Goal: Find contact information: Find contact information

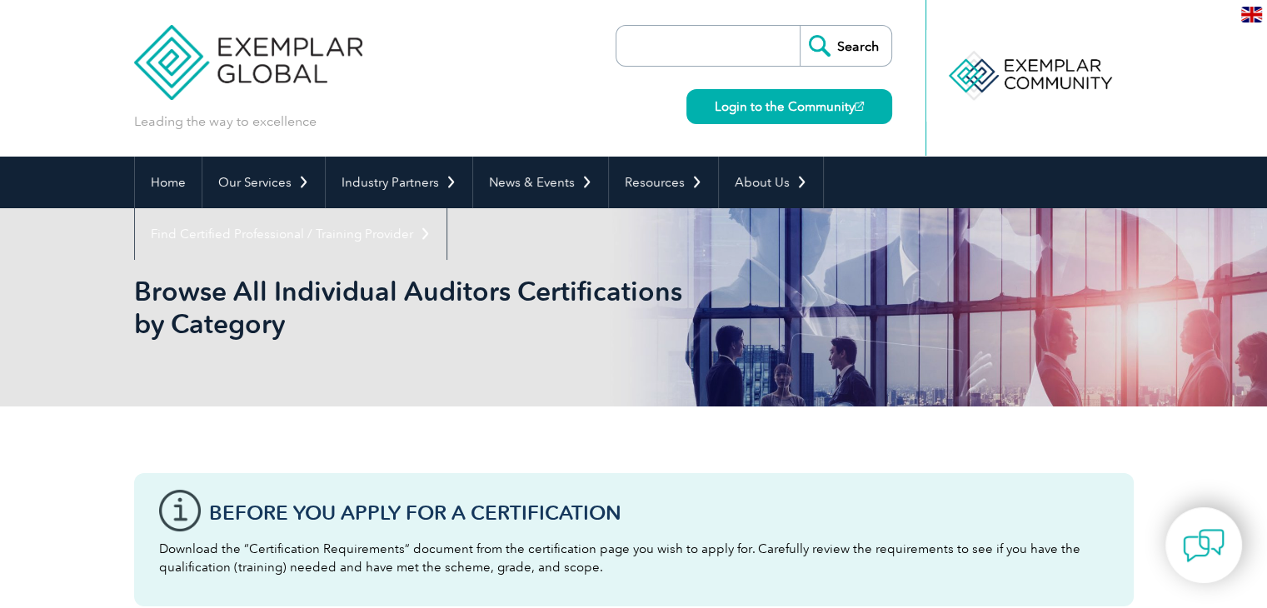
click at [710, 52] on input "search" at bounding box center [712, 46] width 175 height 40
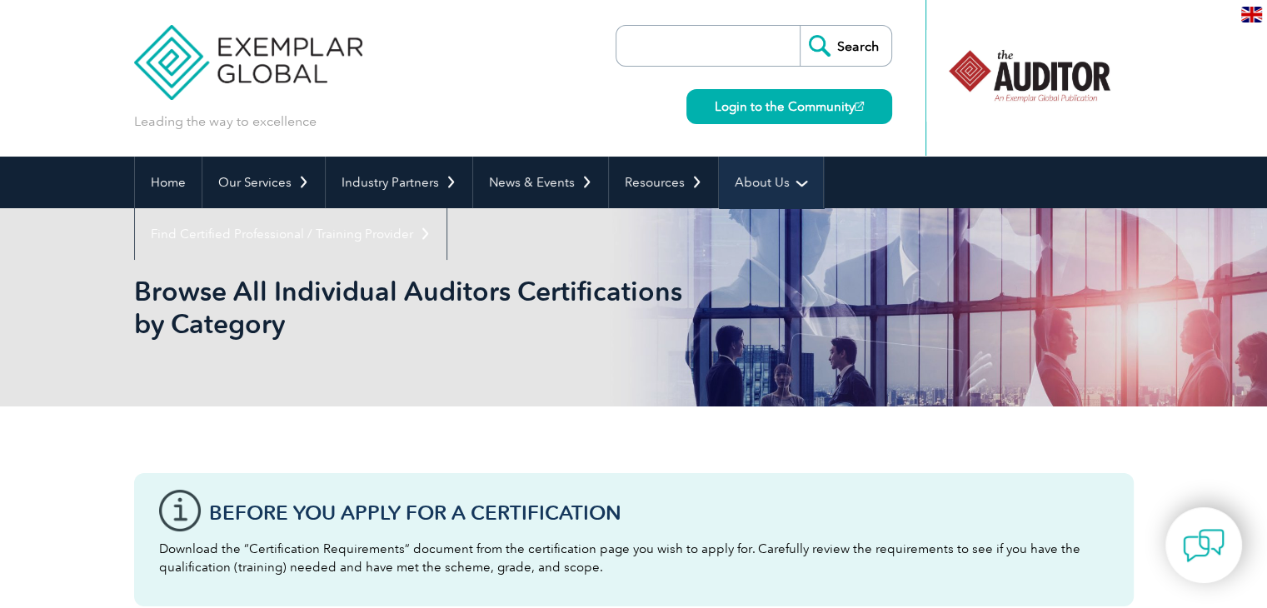
click at [768, 194] on link "About Us" at bounding box center [771, 183] width 104 height 52
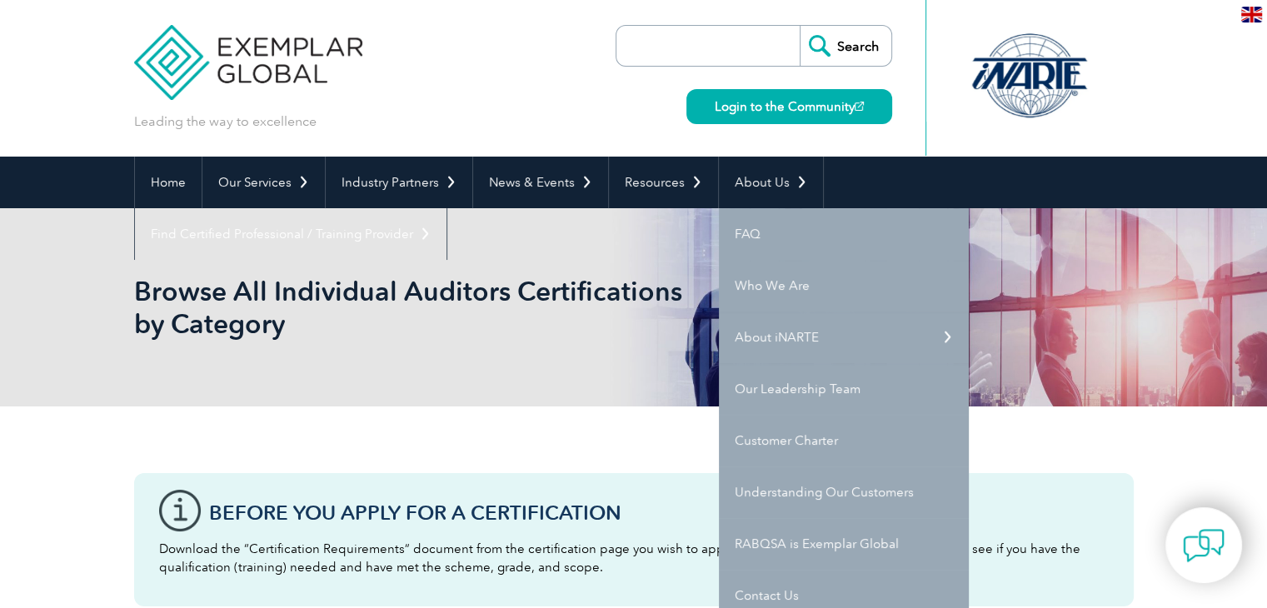
click at [550, 62] on div "Leading the way to excellence Search" at bounding box center [633, 78] width 999 height 157
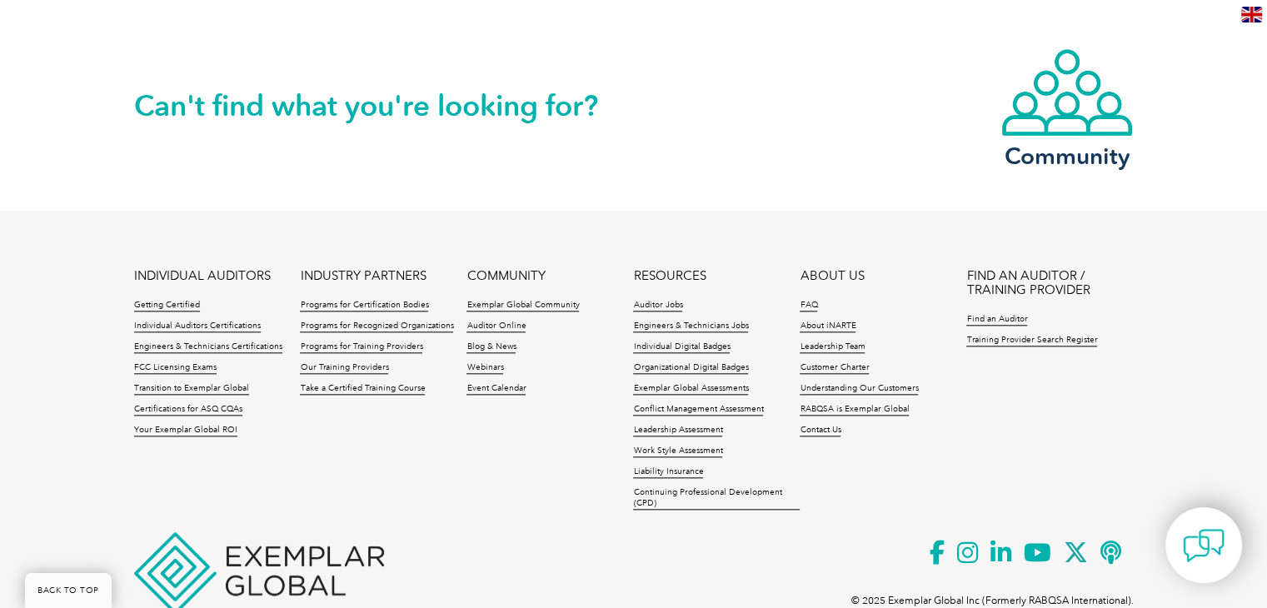
scroll to position [1749, 0]
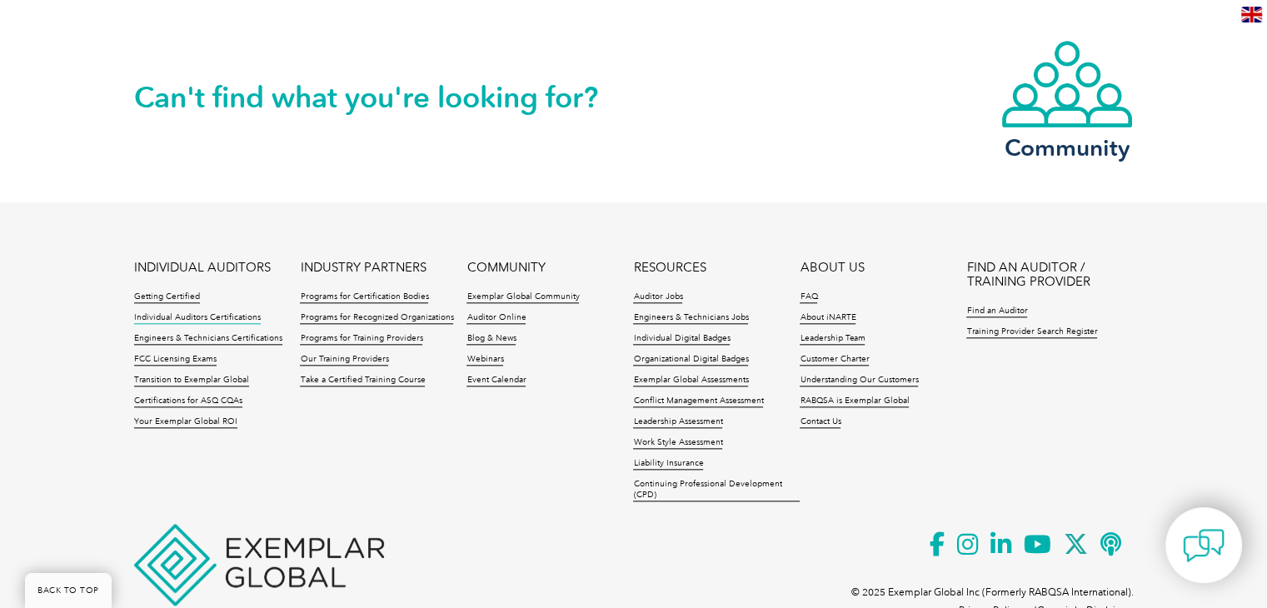
click at [228, 317] on link "Individual Auditors Certifications" at bounding box center [197, 318] width 127 height 12
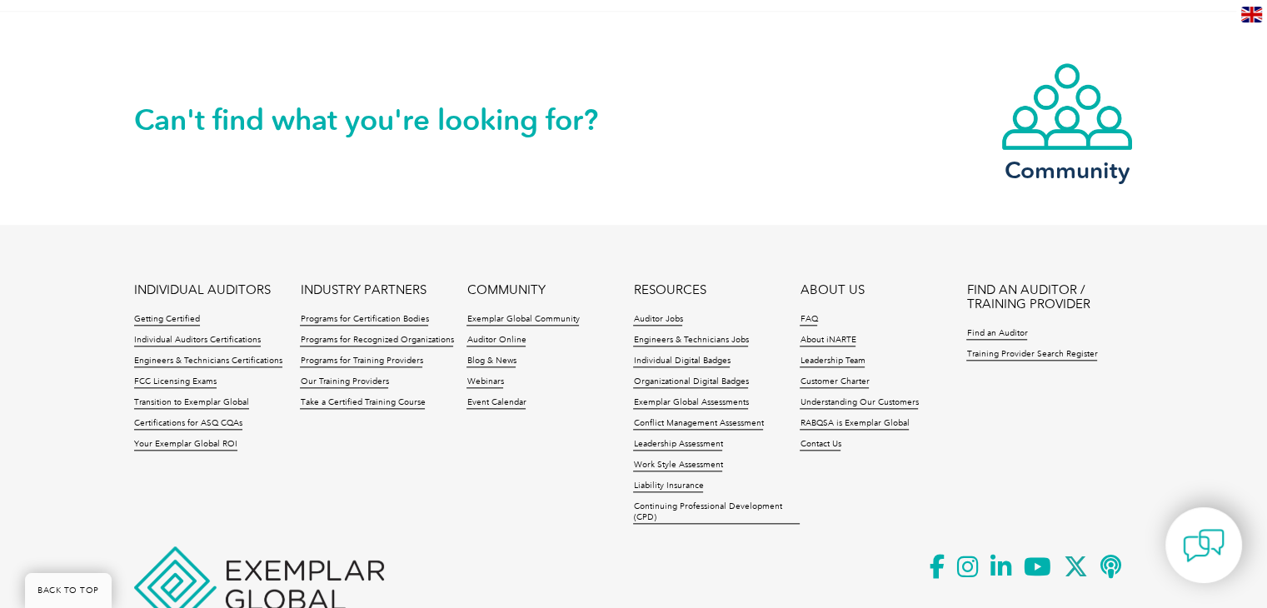
scroll to position [1796, 0]
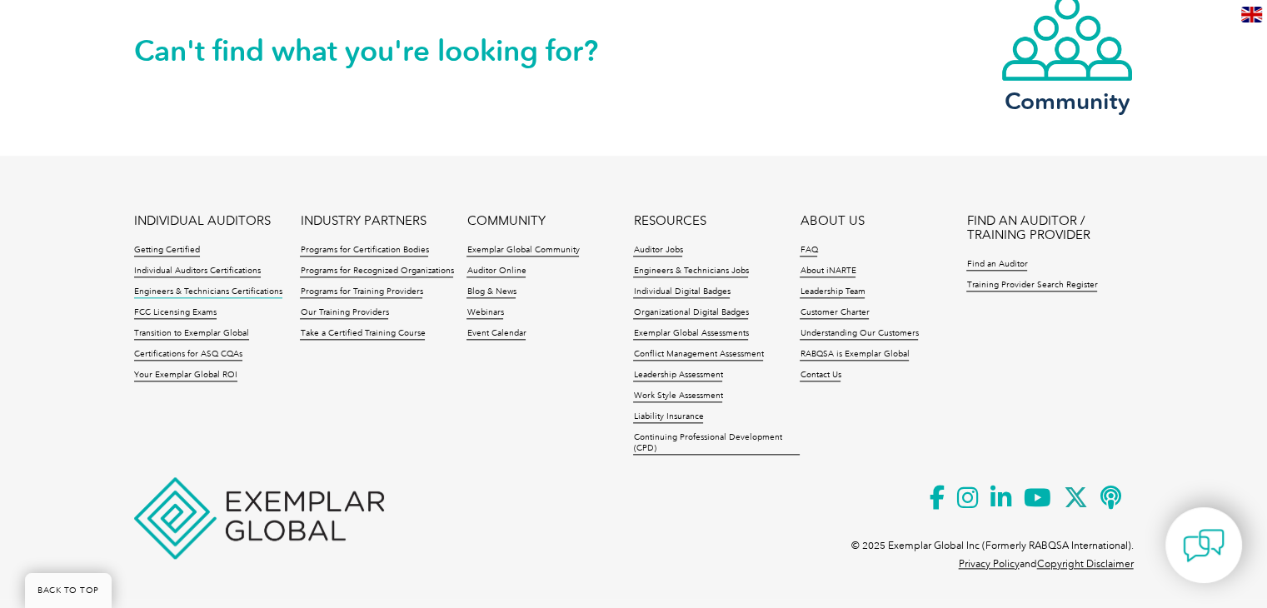
click at [206, 291] on link "Engineers & Technicians Certifications" at bounding box center [208, 292] width 148 height 12
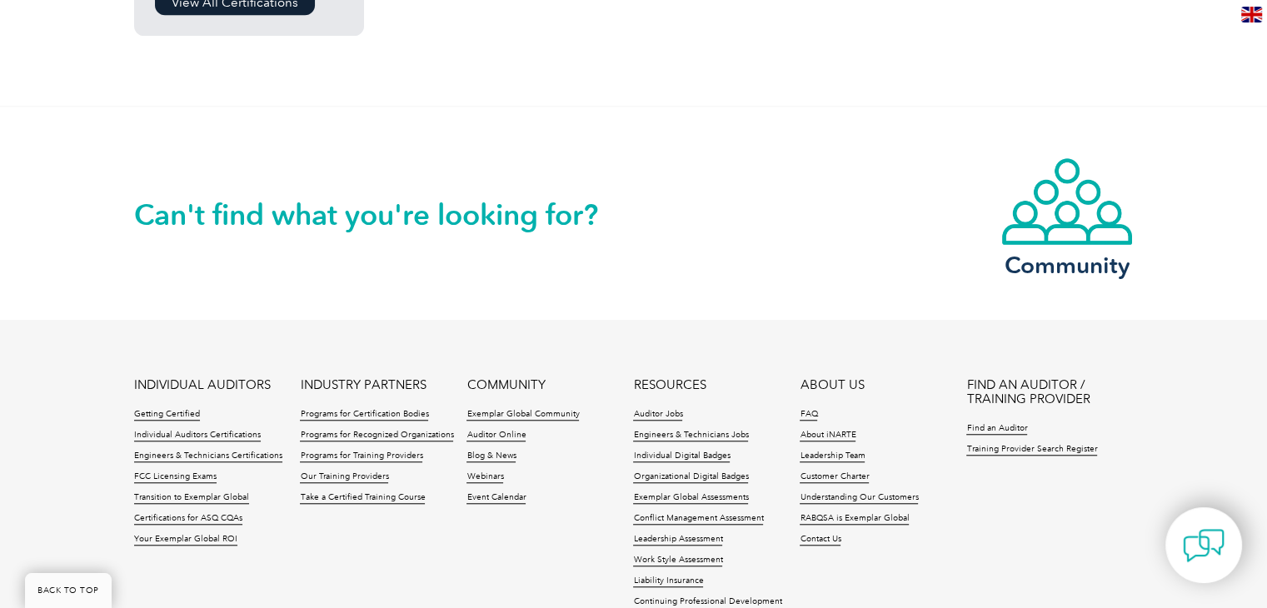
scroll to position [1531, 0]
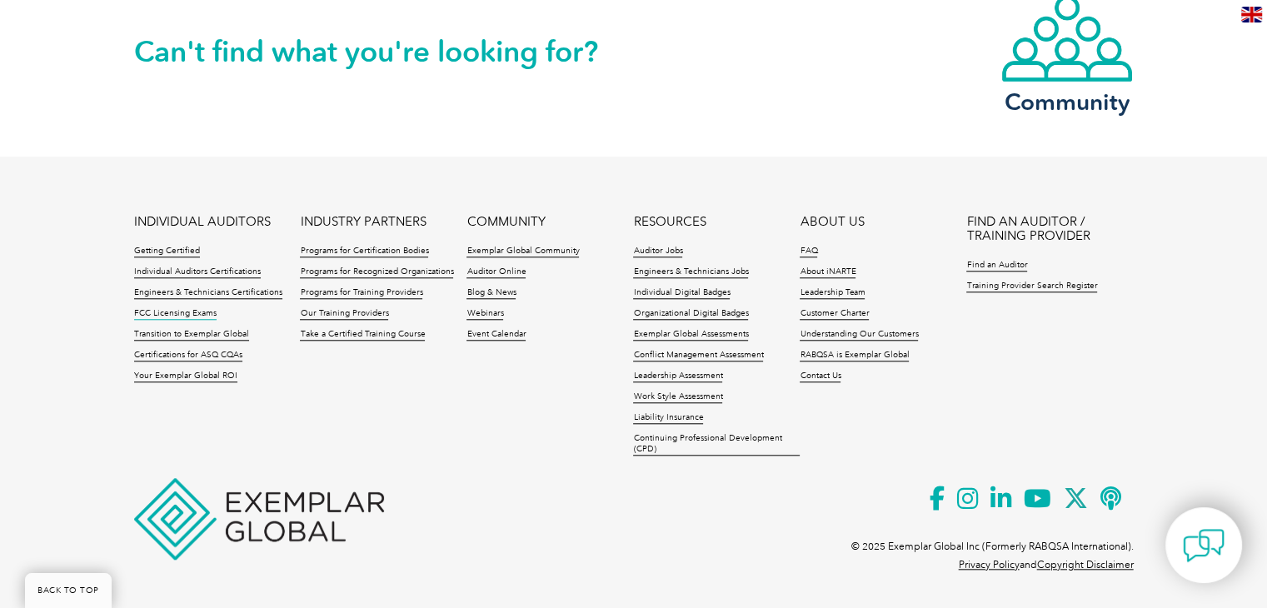
click at [182, 311] on link "FCC Licensing Exams" at bounding box center [175, 314] width 82 height 12
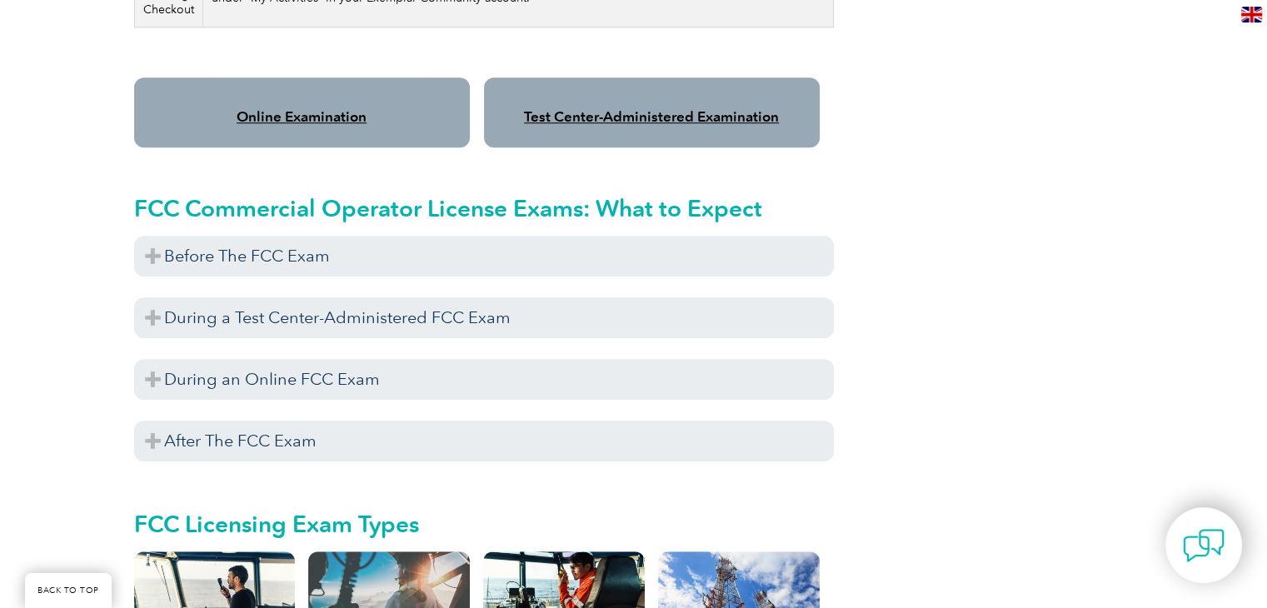
scroll to position [1405, 0]
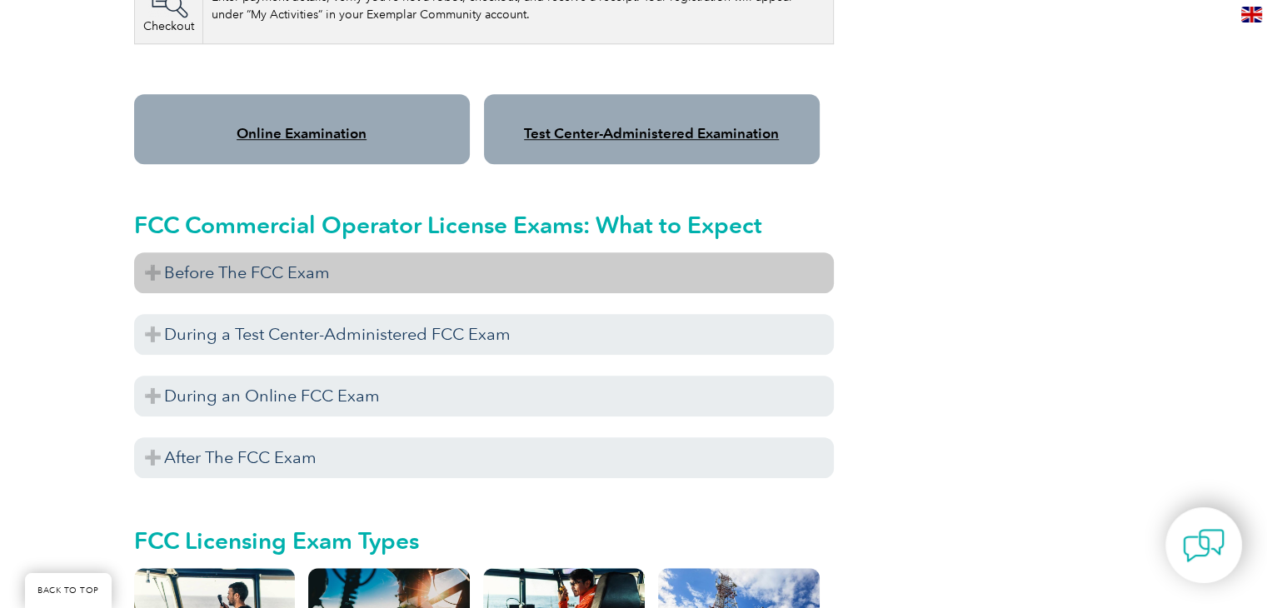
click at [151, 252] on h3 "Before The FCC Exam" at bounding box center [484, 272] width 700 height 41
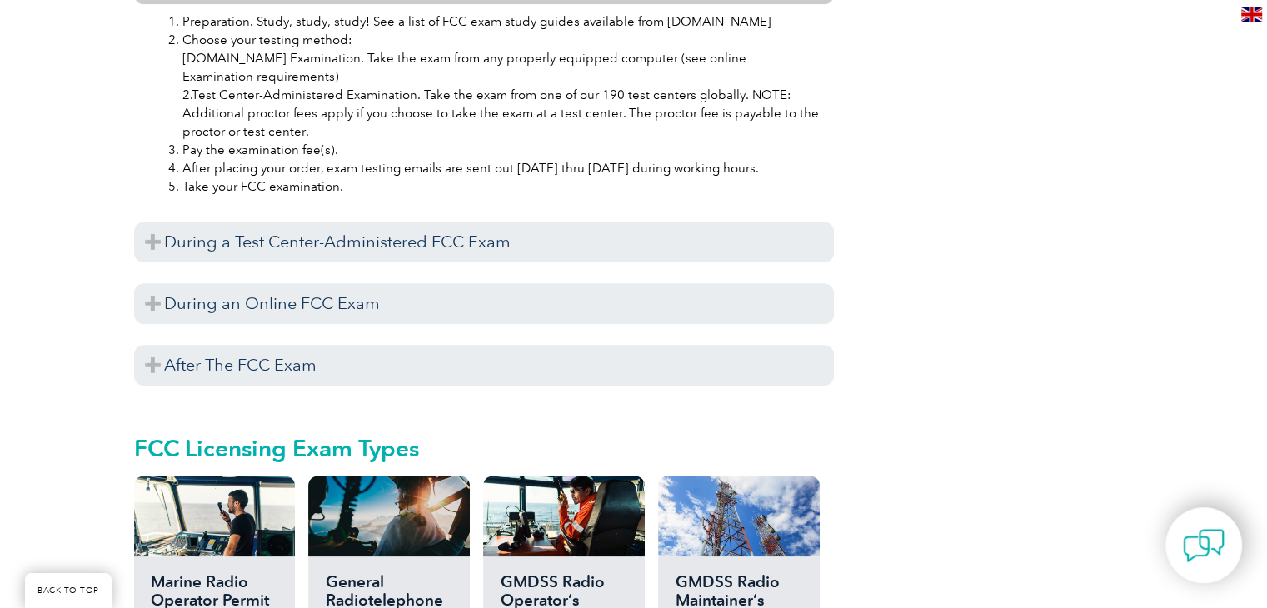
scroll to position [1738, 0]
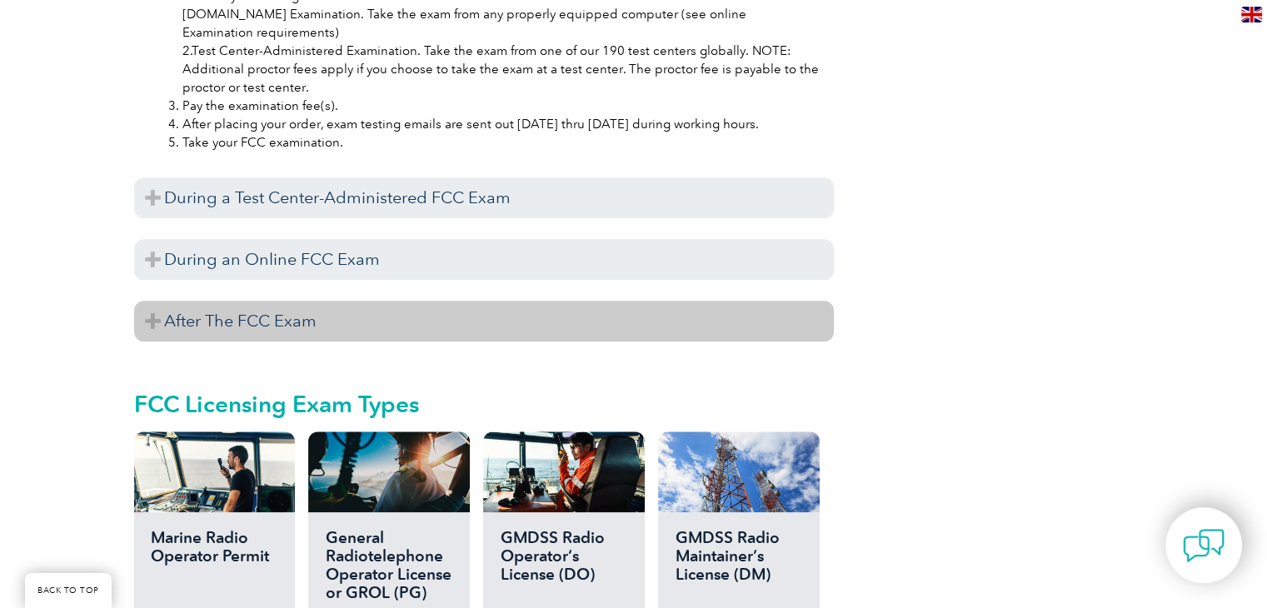
click at [154, 301] on h3 "After The FCC Exam" at bounding box center [484, 321] width 700 height 41
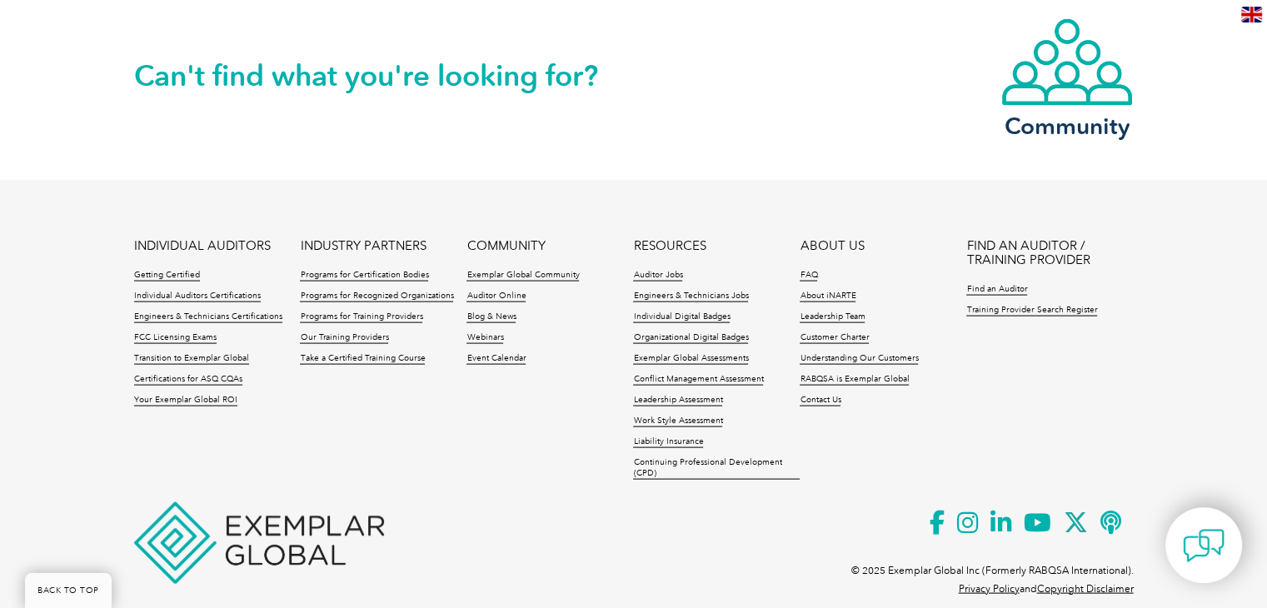
scroll to position [3416, 0]
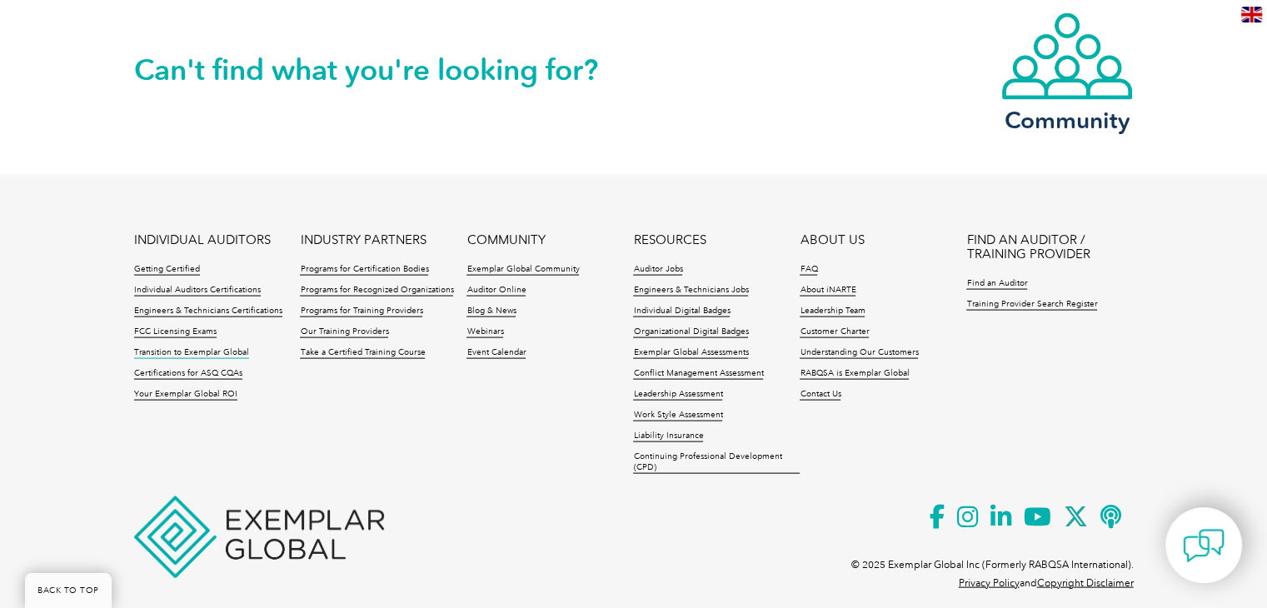
click at [192, 347] on link "Transition to Exemplar Global" at bounding box center [191, 353] width 115 height 12
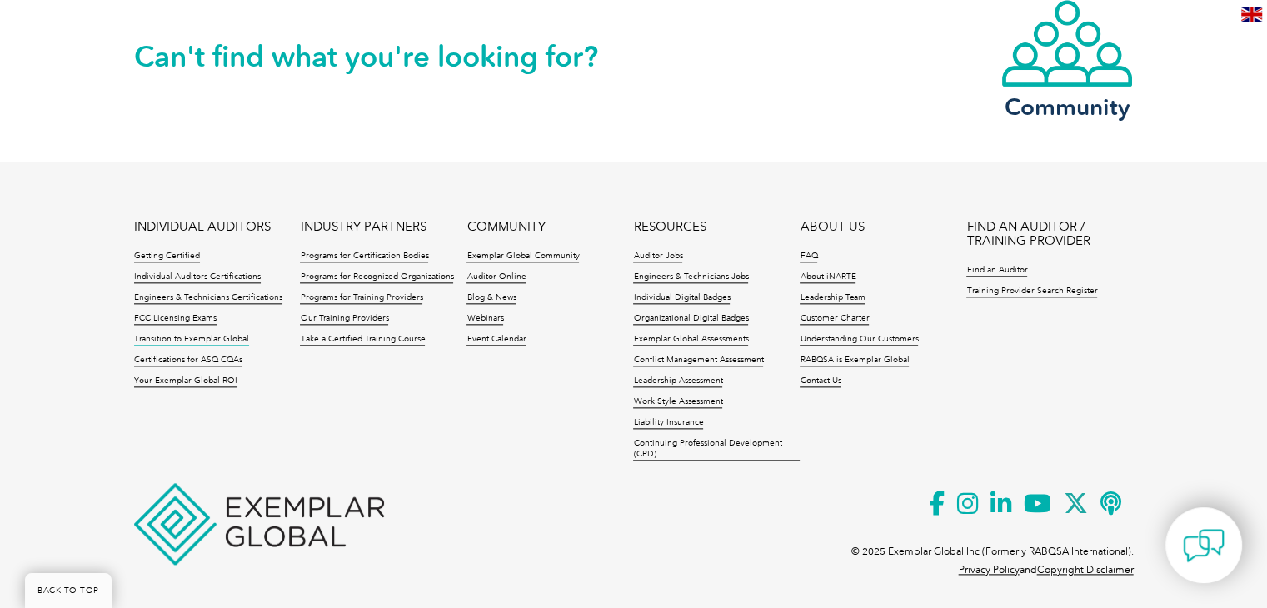
scroll to position [1939, 0]
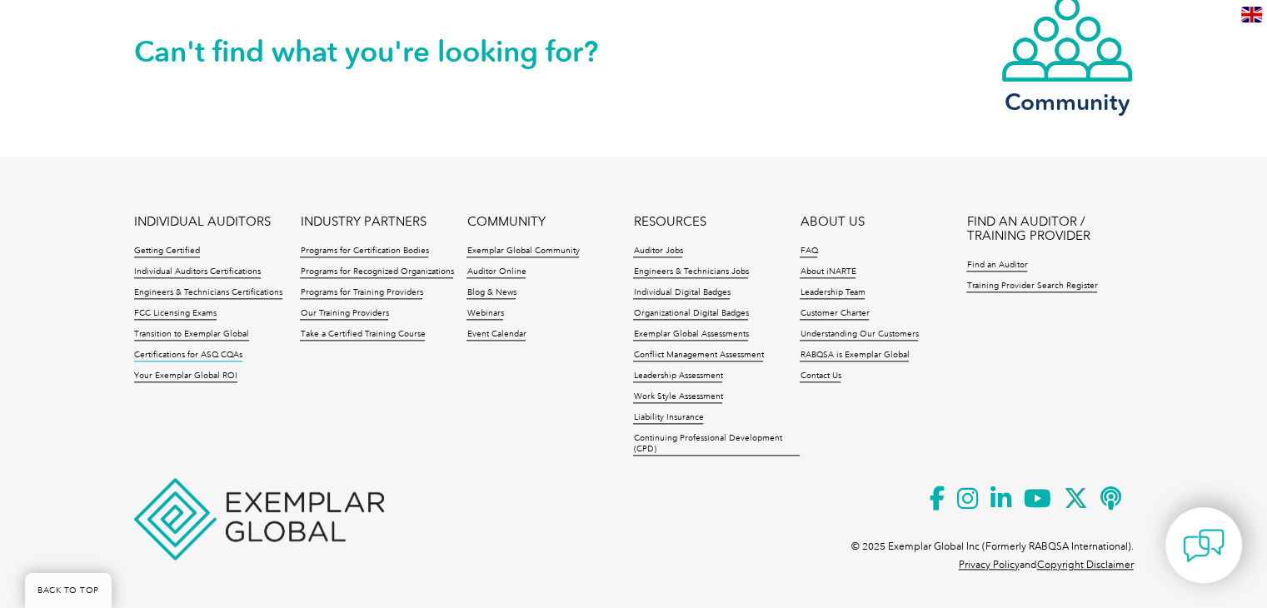
click at [186, 356] on link "Certifications for ASQ CQAs" at bounding box center [188, 356] width 108 height 12
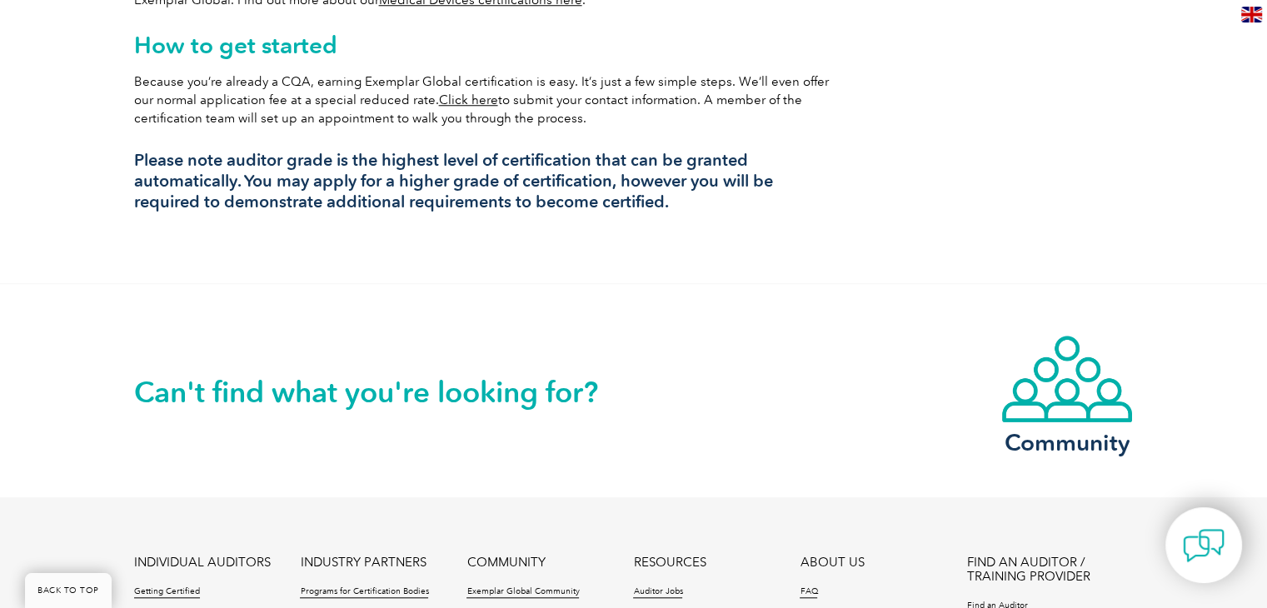
scroll to position [1886, 0]
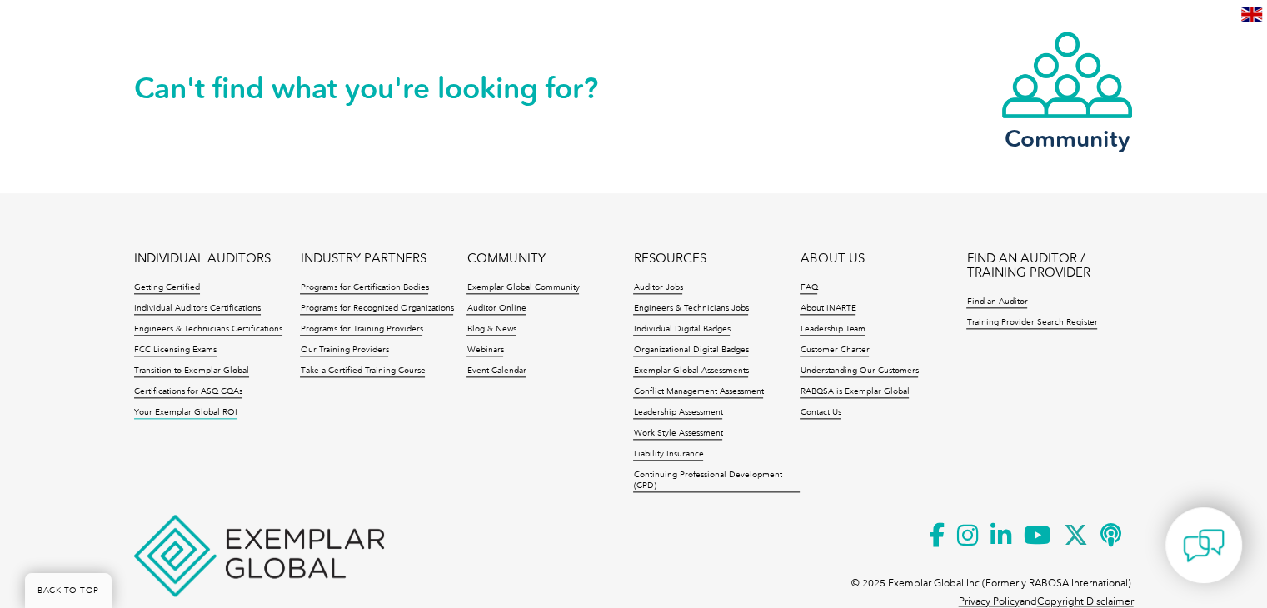
click at [186, 407] on link "Your Exemplar Global ROI" at bounding box center [185, 413] width 103 height 12
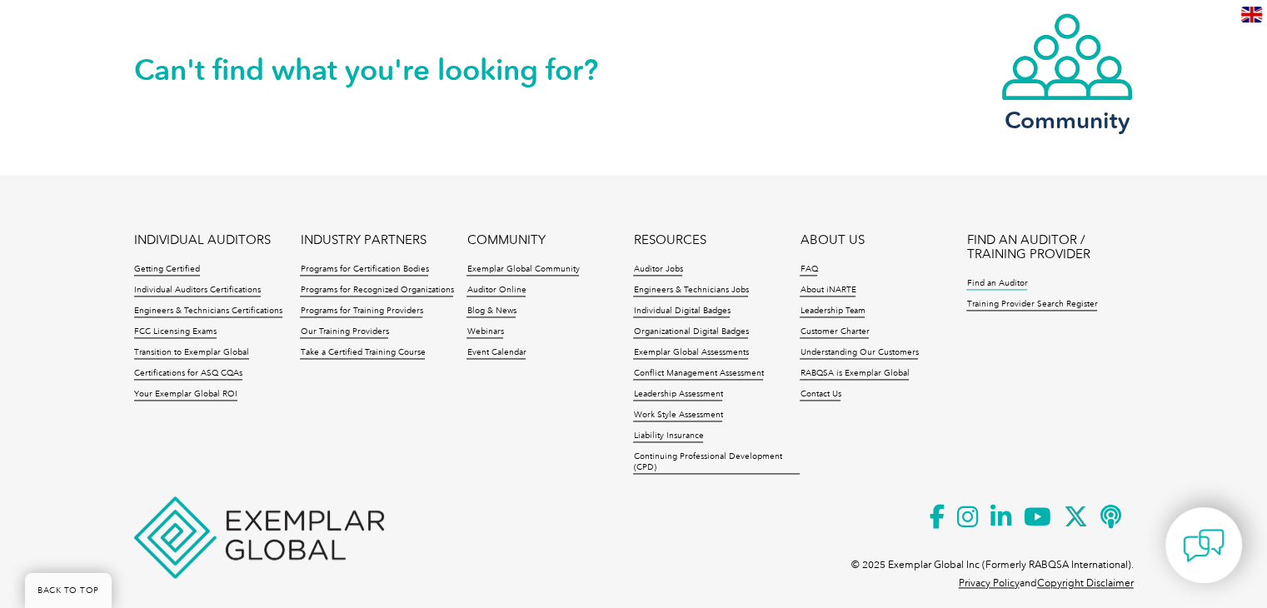
click at [1009, 278] on link "Find an Auditor" at bounding box center [996, 284] width 61 height 12
click at [1008, 299] on link "Training Provider Search Register" at bounding box center [1031, 305] width 131 height 12
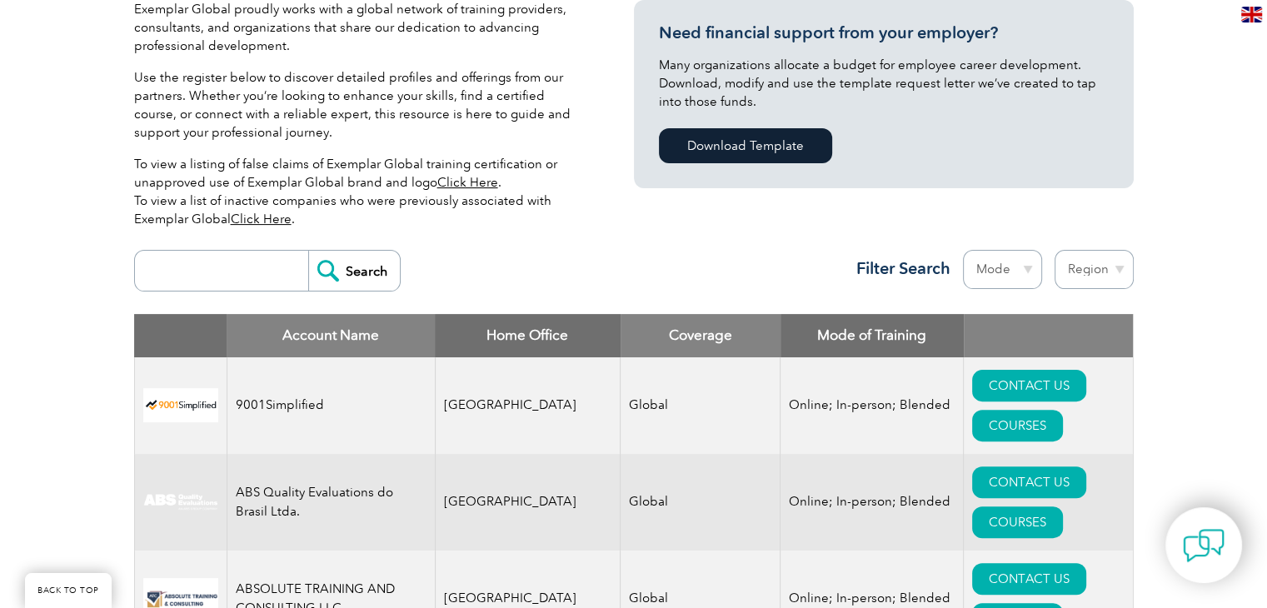
scroll to position [416, 0]
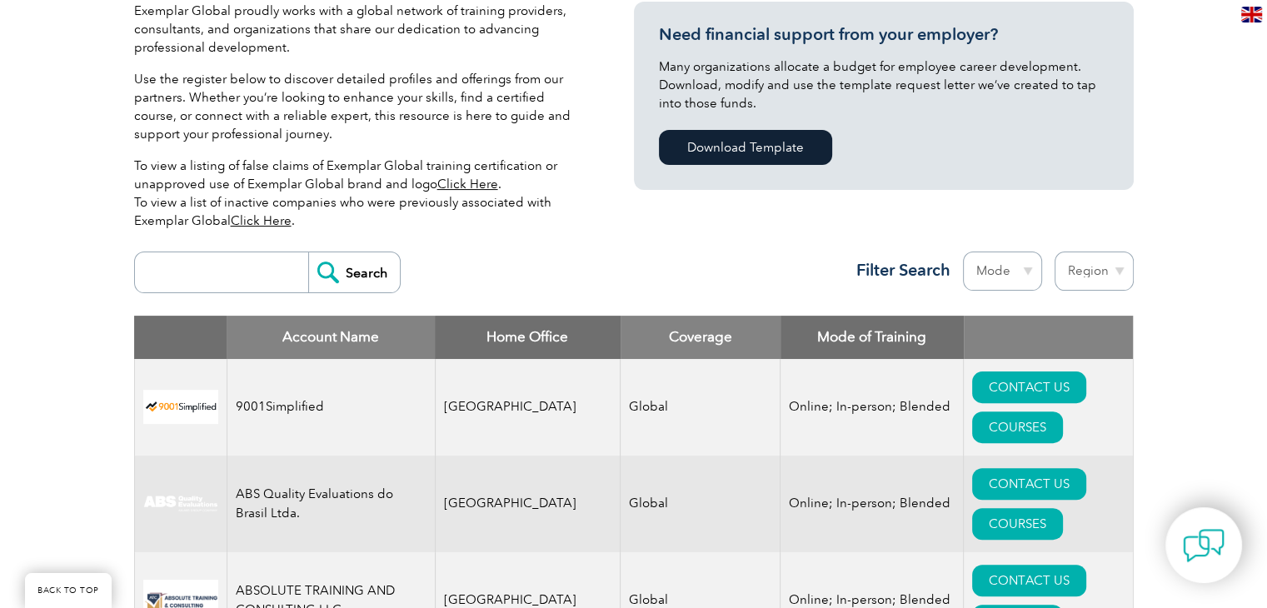
click at [210, 271] on input "search" at bounding box center [225, 272] width 165 height 40
type input "arabian"
click at [308, 252] on input "Search" at bounding box center [354, 272] width 92 height 40
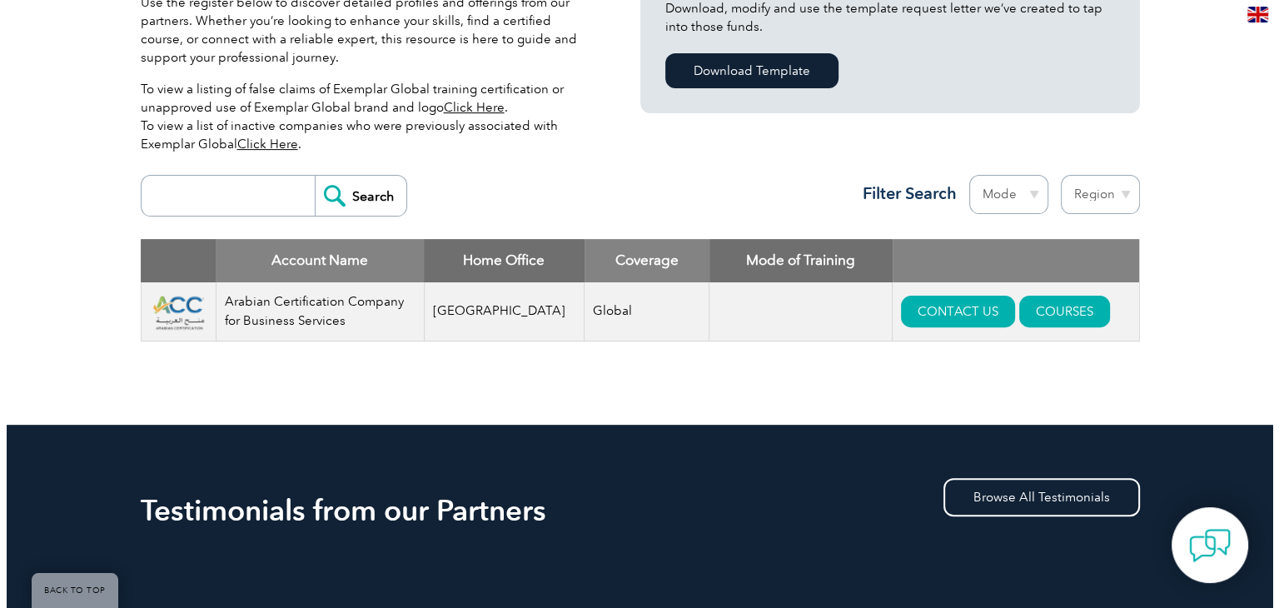
scroll to position [500, 0]
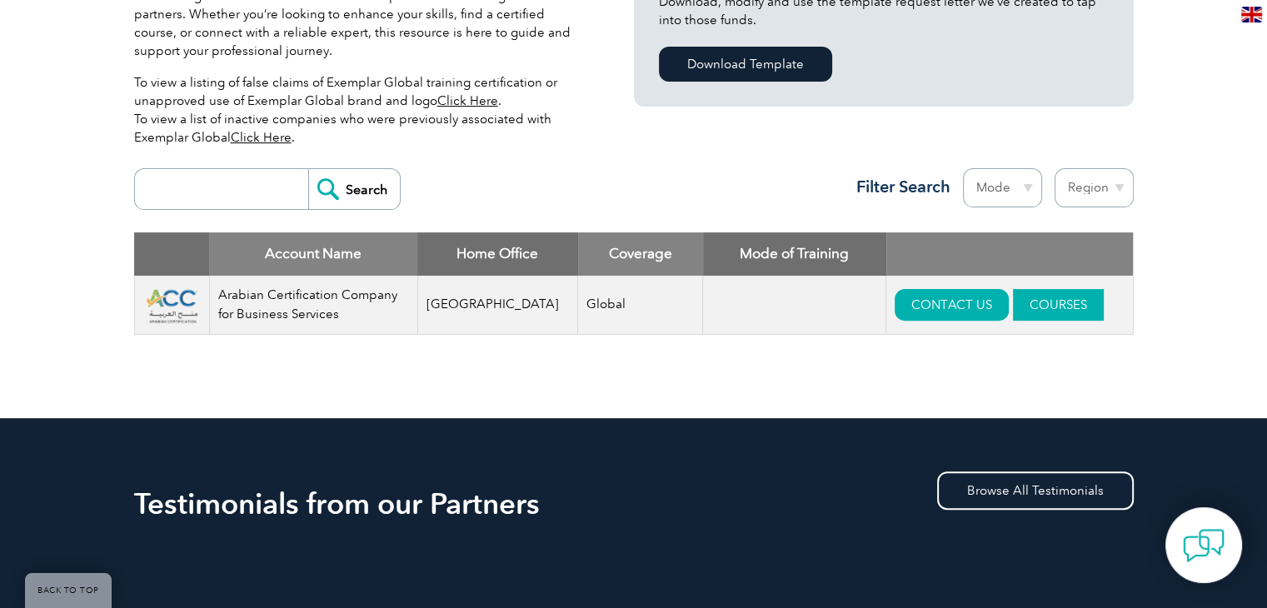
click at [1033, 311] on link "COURSES" at bounding box center [1058, 305] width 91 height 32
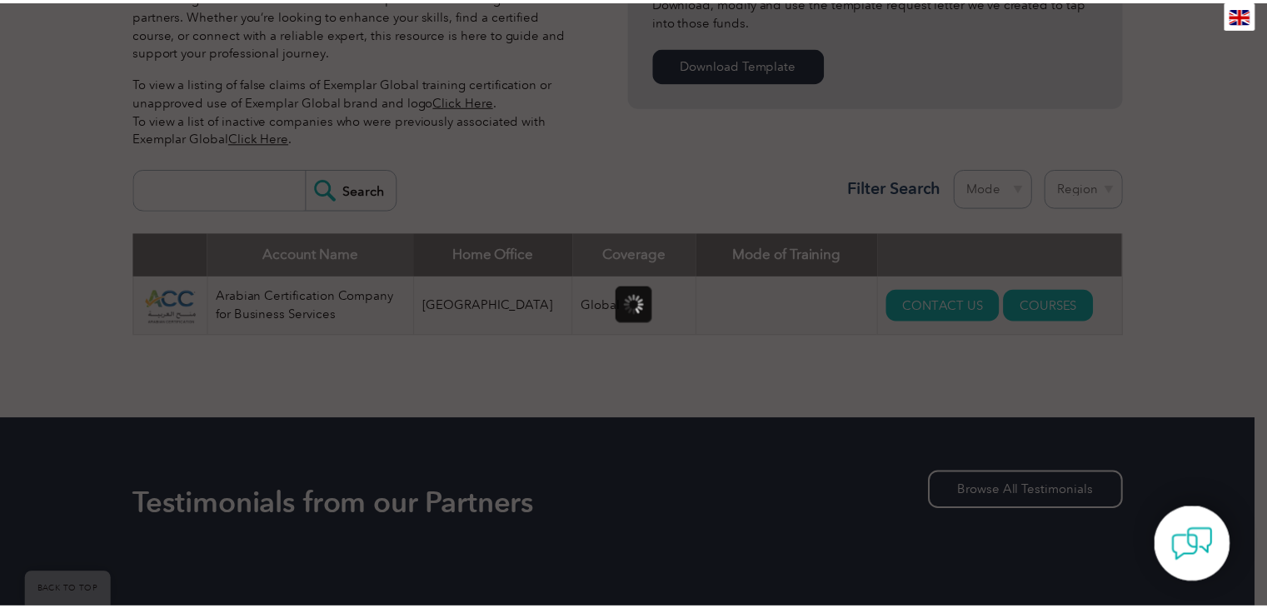
scroll to position [0, 0]
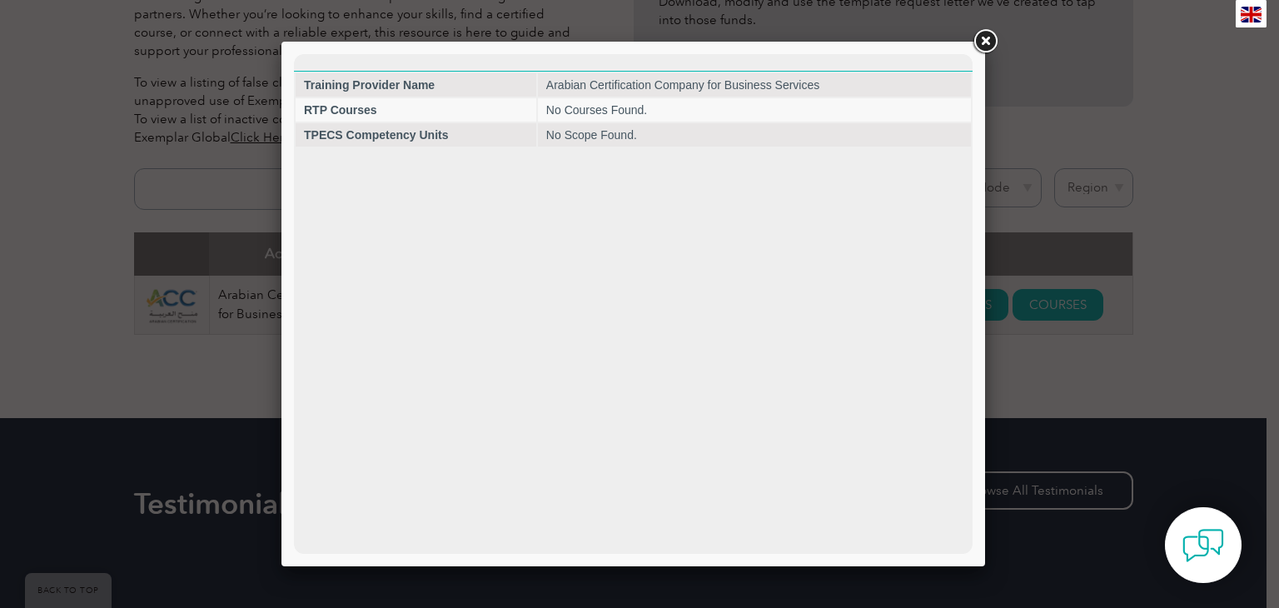
click at [989, 42] on link at bounding box center [985, 42] width 30 height 30
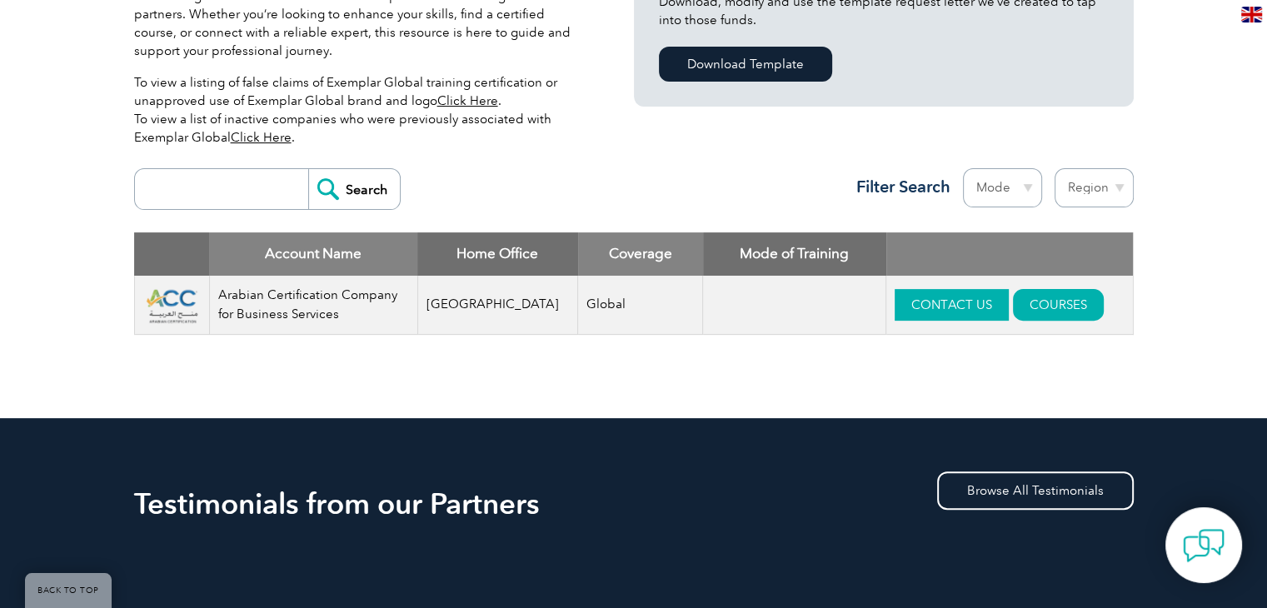
click at [904, 303] on link "CONTACT US" at bounding box center [951, 305] width 114 height 32
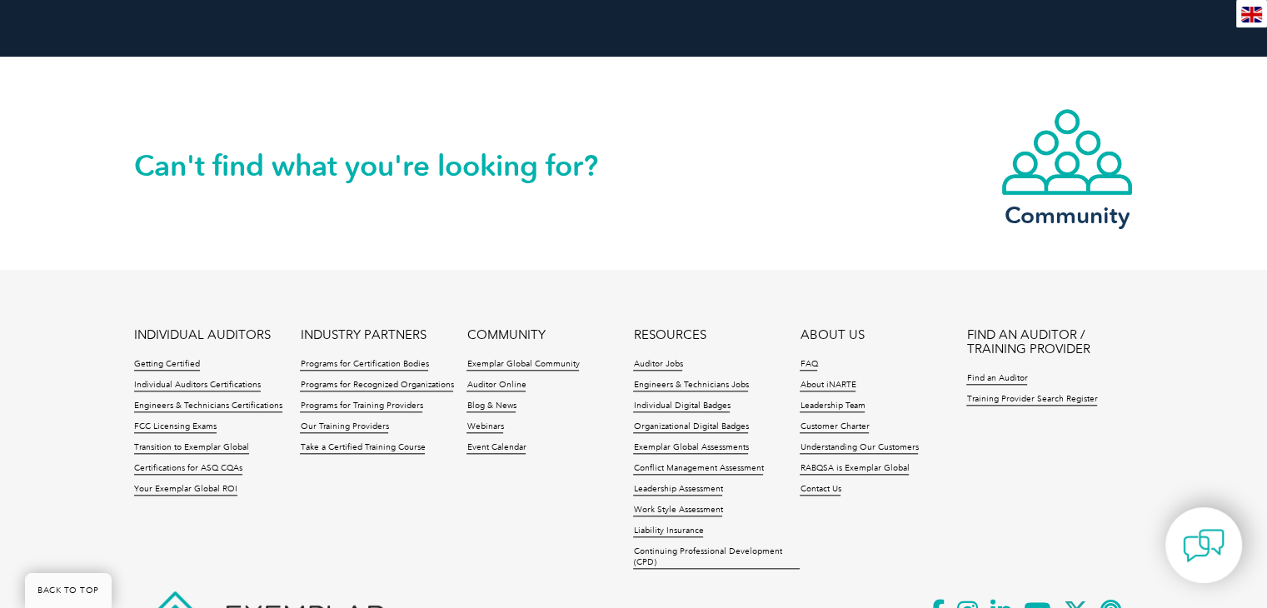
scroll to position [1801, 0]
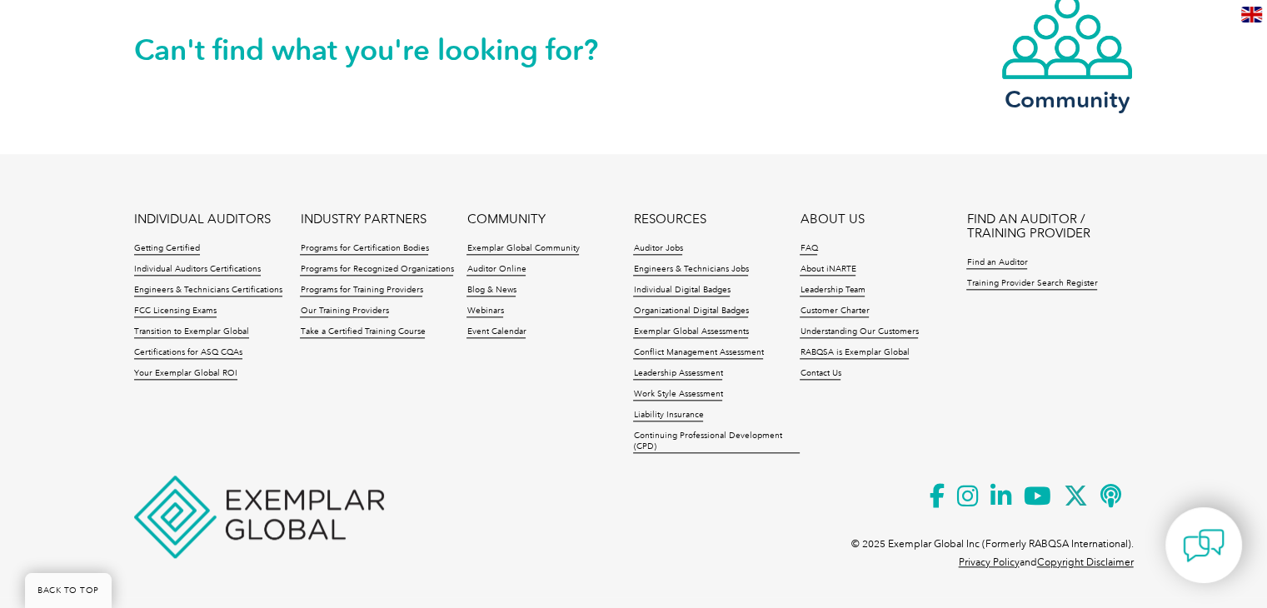
click at [1059, 291] on li "Training Provider Search Register" at bounding box center [1049, 288] width 167 height 21
click at [1027, 287] on link "Training Provider Search Register" at bounding box center [1031, 284] width 131 height 12
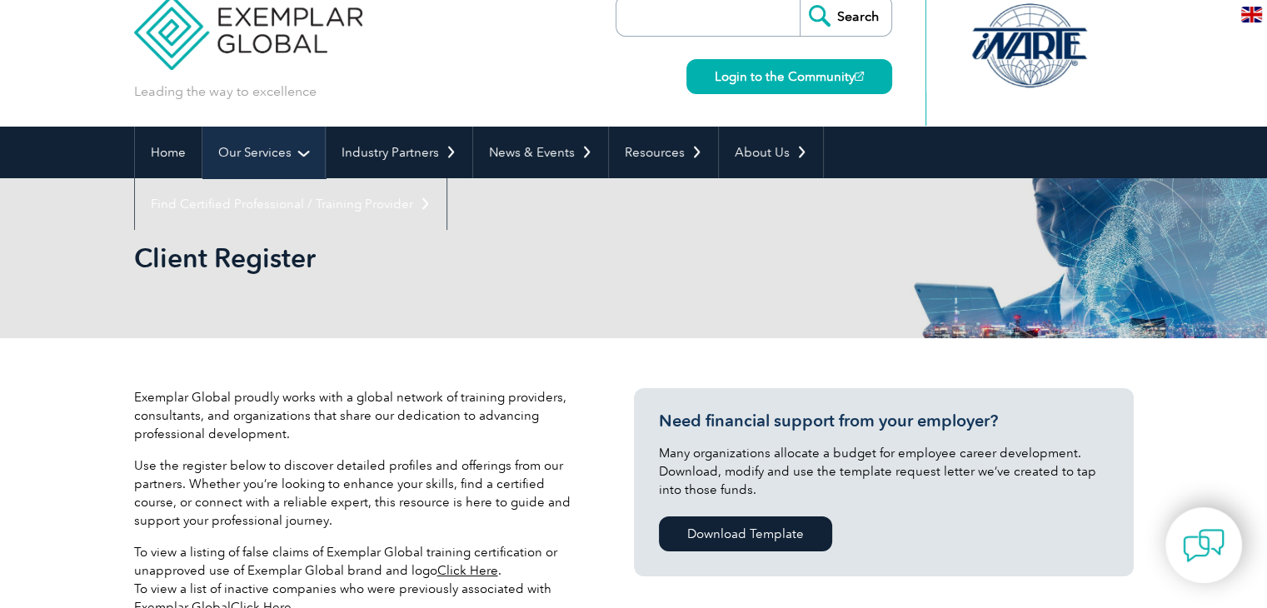
scroll to position [27, 0]
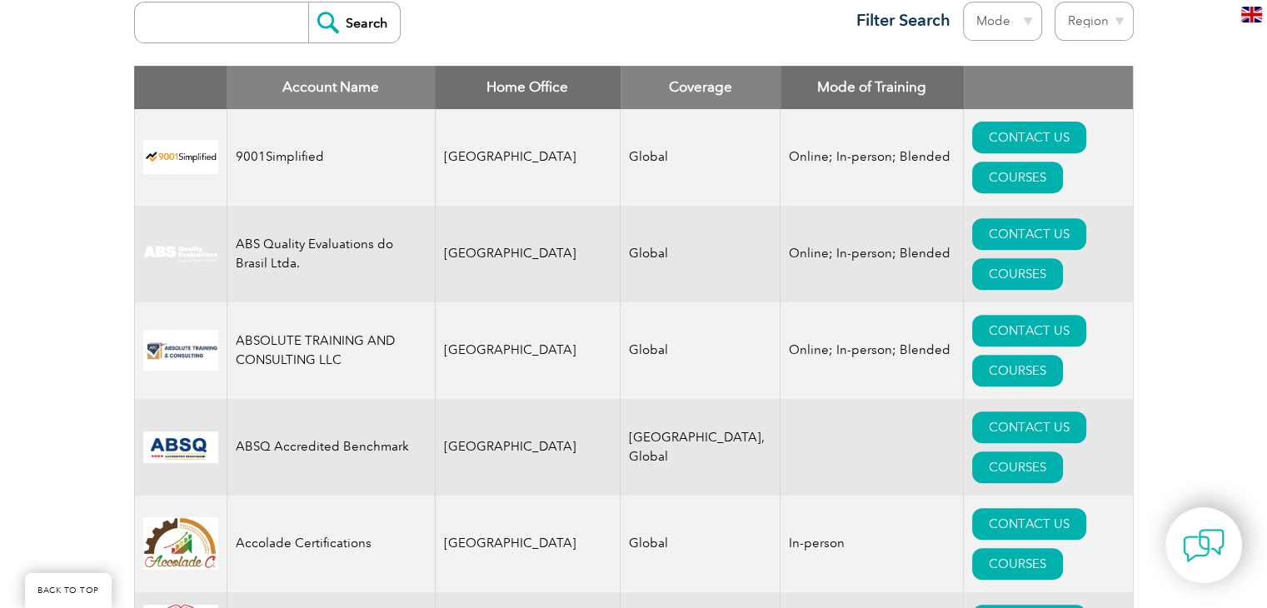
scroll to position [1249, 0]
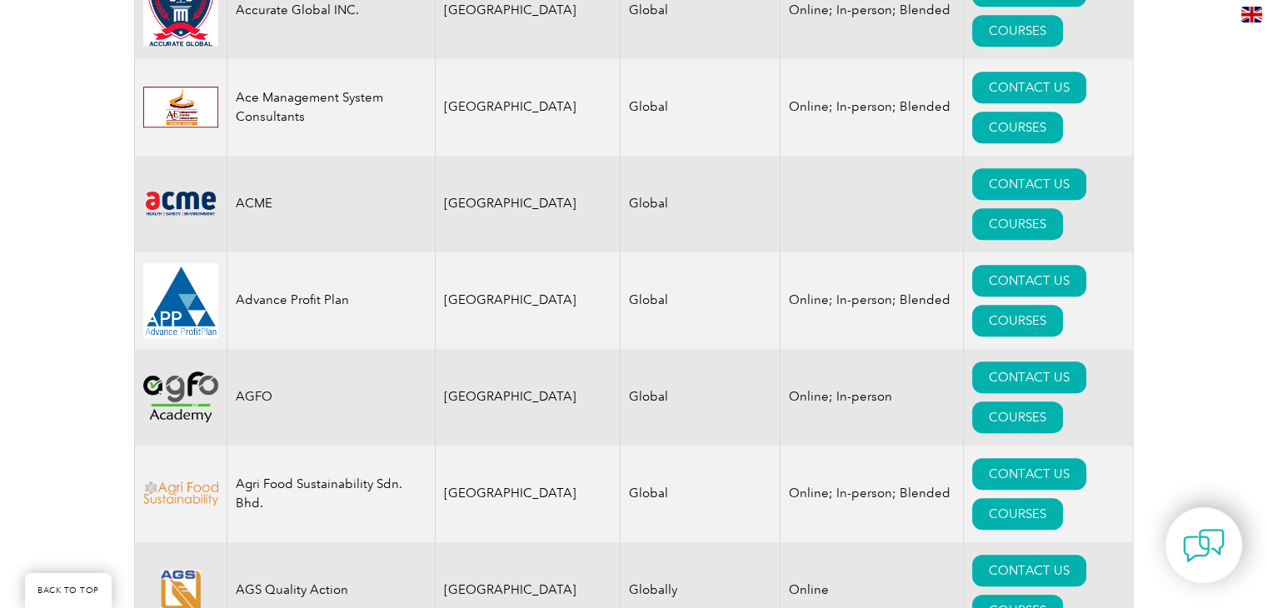
scroll to position [1582, 0]
